Goal: Information Seeking & Learning: Learn about a topic

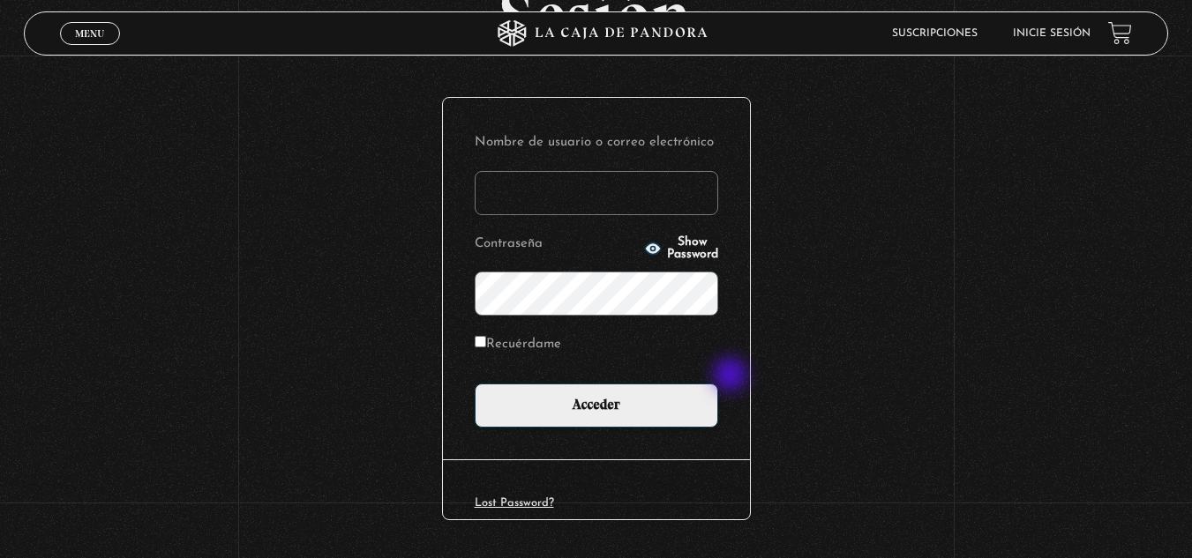
scroll to position [176, 0]
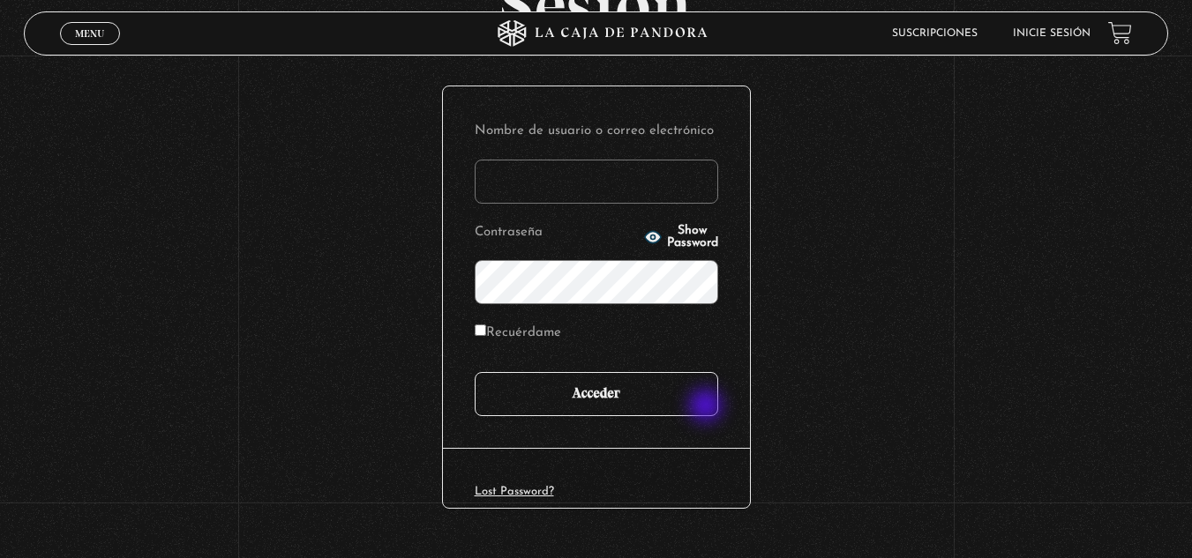
type input "[EMAIL_ADDRESS][DOMAIN_NAME]"
drag, startPoint x: 707, startPoint y: 408, endPoint x: 705, endPoint y: 416, distance: 9.2
click at [706, 415] on input "Acceder" at bounding box center [596, 394] width 243 height 44
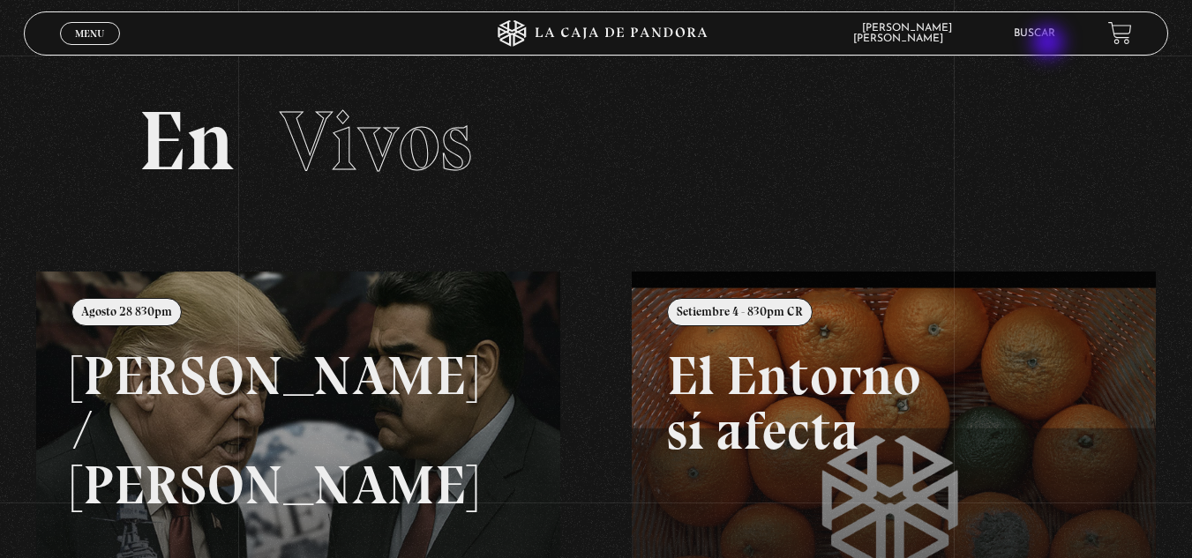
click at [1050, 44] on li "Buscar" at bounding box center [1034, 32] width 41 height 27
click at [1051, 32] on link "Buscar" at bounding box center [1034, 33] width 41 height 11
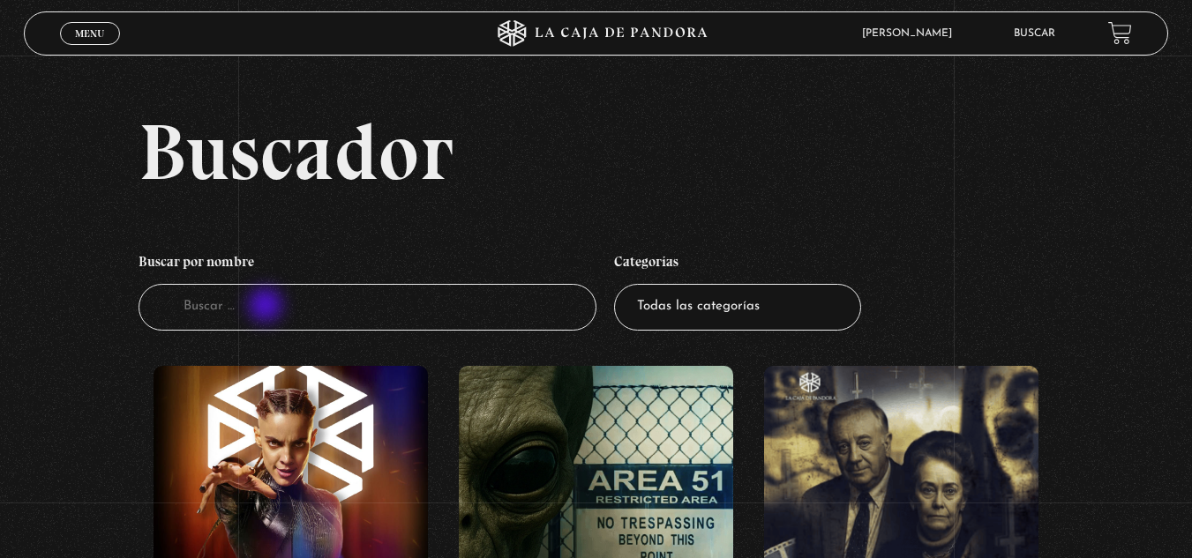
click at [267, 307] on input "Buscador" at bounding box center [367, 307] width 458 height 47
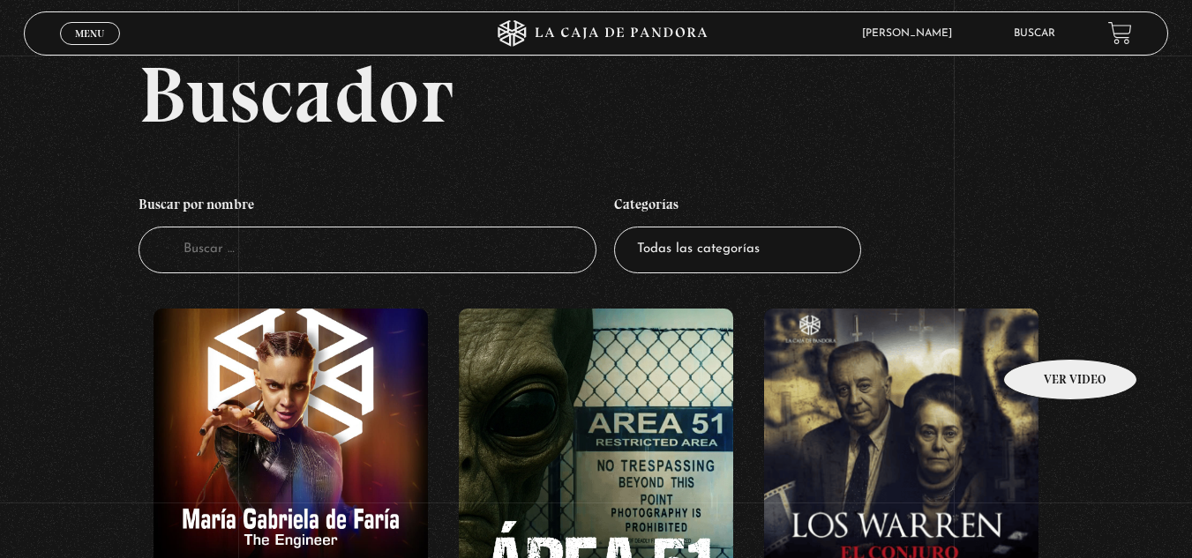
scroll to position [88, 0]
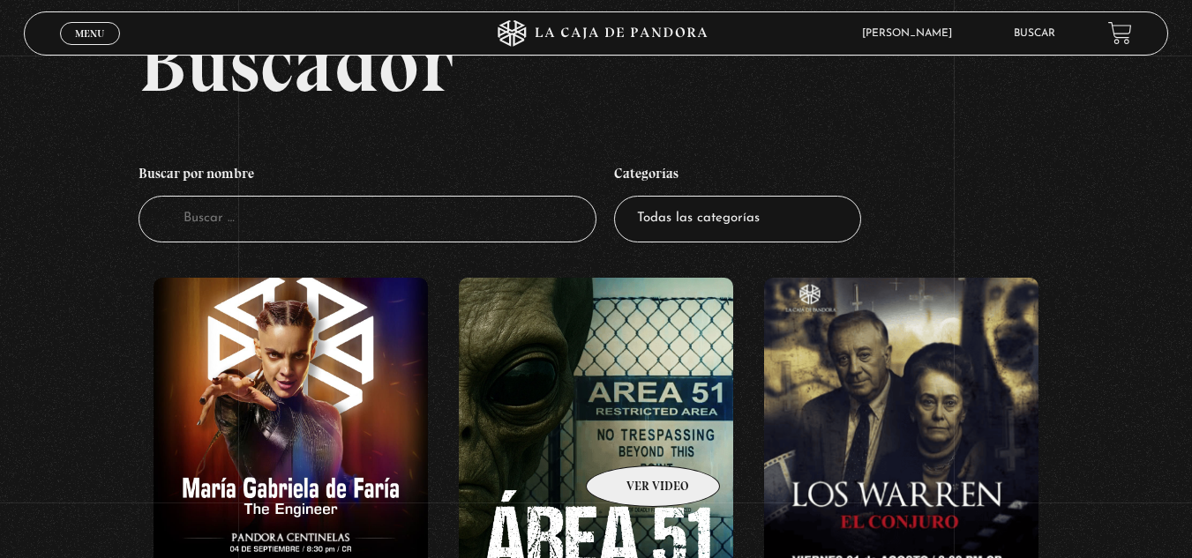
click at [630, 439] on figure at bounding box center [596, 437] width 274 height 318
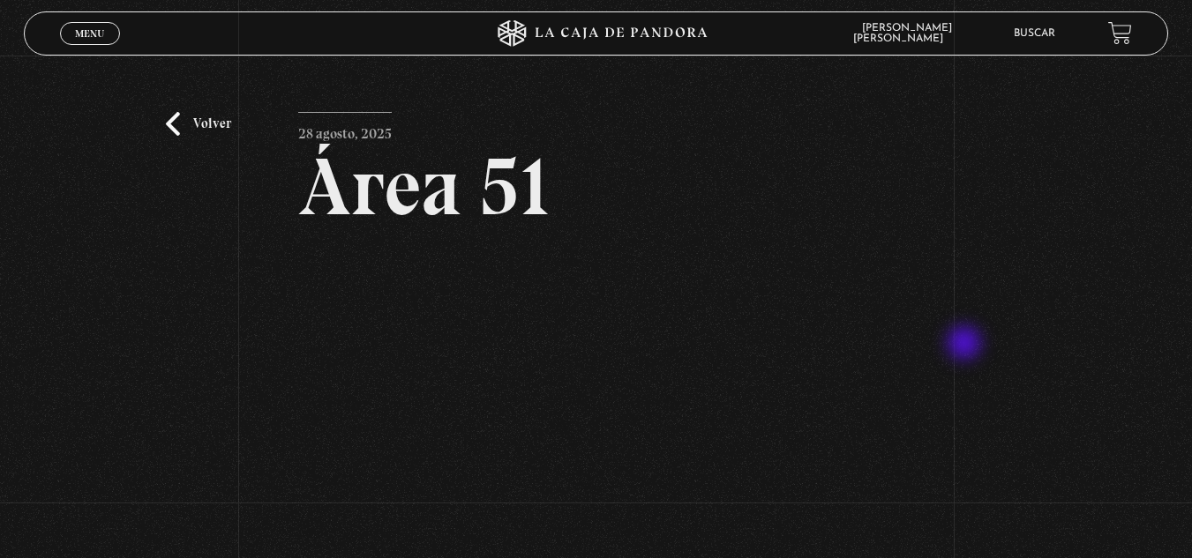
scroll to position [88, 0]
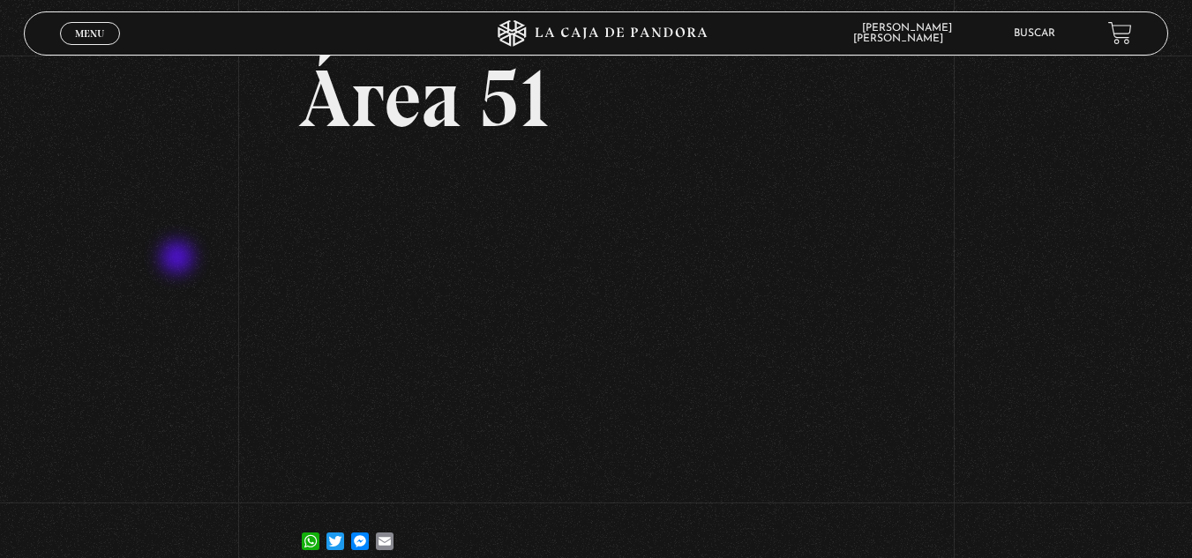
click at [177, 259] on div "Volver 28 agosto, 2025 Área 51 WhatsApp Twitter Messenger Email" at bounding box center [596, 274] width 1192 height 614
